Goal: Find specific page/section: Find specific page/section

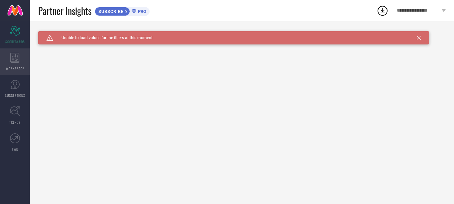
click at [15, 65] on div "WORKSPACE" at bounding box center [15, 62] width 30 height 27
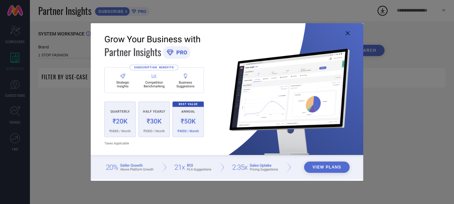
type input "1 STOP FASHION"
type input "All"
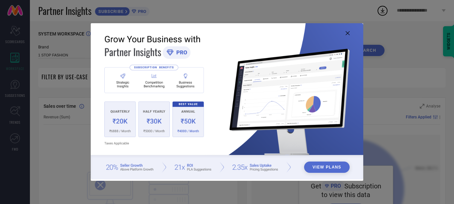
click at [348, 33] on icon at bounding box center [348, 33] width 4 height 4
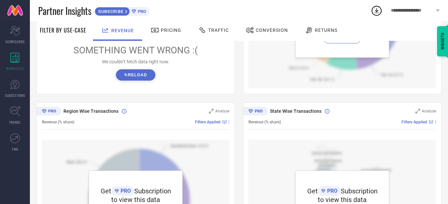
scroll to position [244, 0]
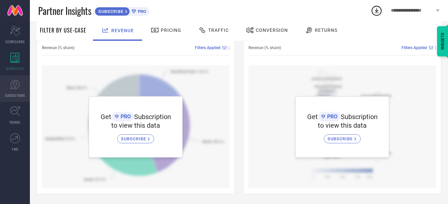
click at [13, 86] on icon at bounding box center [15, 85] width 10 height 10
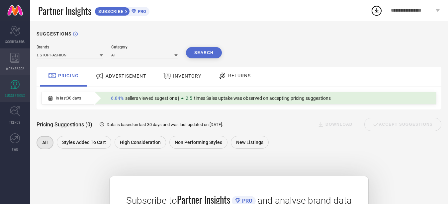
click at [15, 57] on icon at bounding box center [14, 58] width 9 height 10
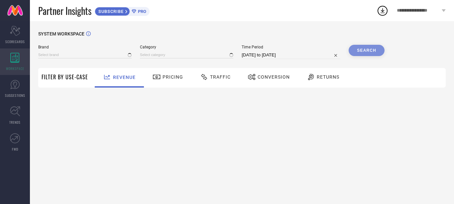
type input "1 STOP FASHION"
type input "All"
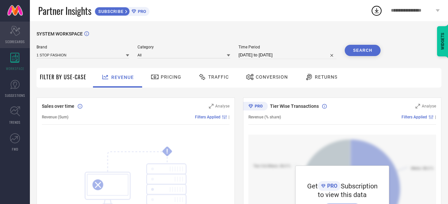
click at [10, 34] on icon "Scorecard" at bounding box center [15, 31] width 10 height 10
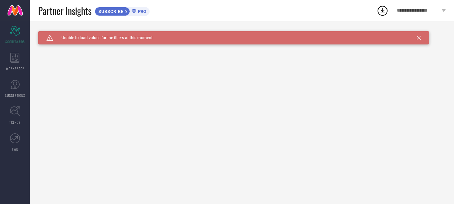
click at [142, 11] on span "PRO" at bounding box center [141, 11] width 10 height 5
